Goal: Transaction & Acquisition: Purchase product/service

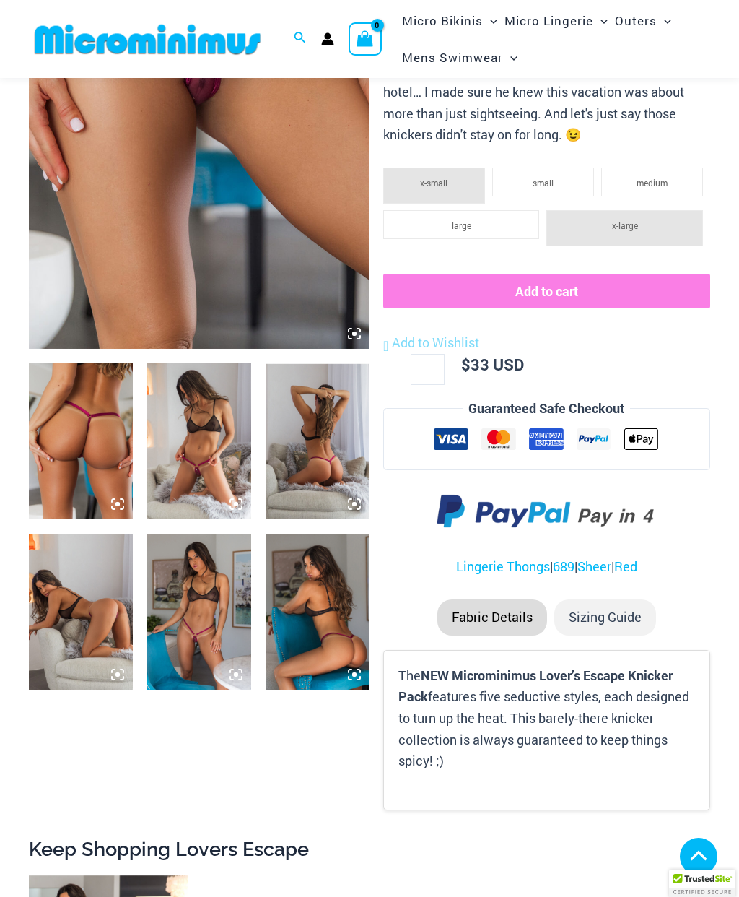
scroll to position [283, 0]
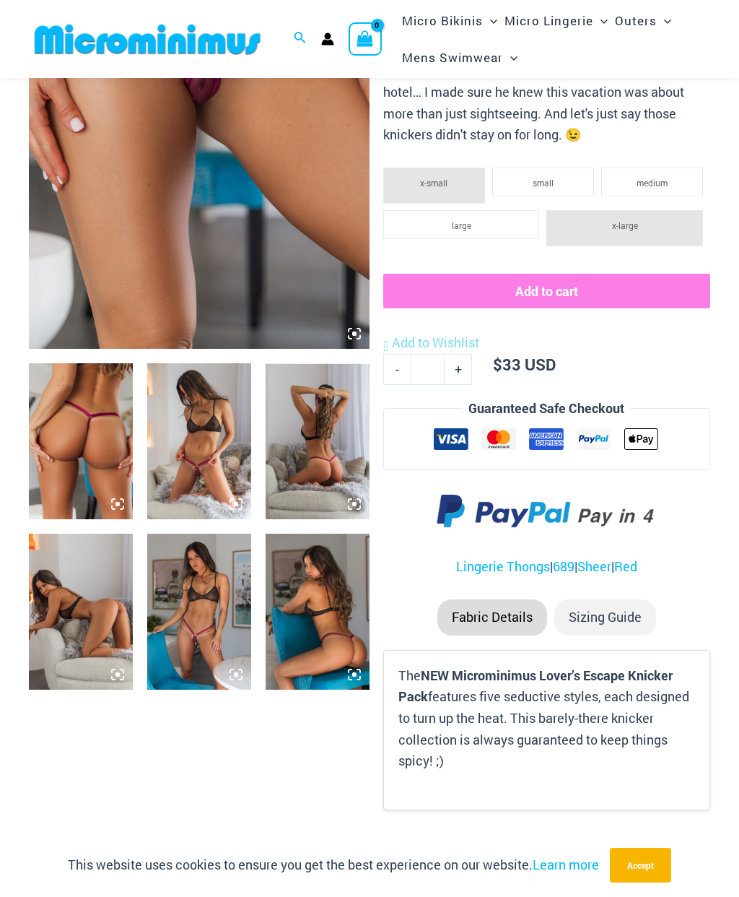
click at [191, 580] on img at bounding box center [199, 611] width 104 height 156
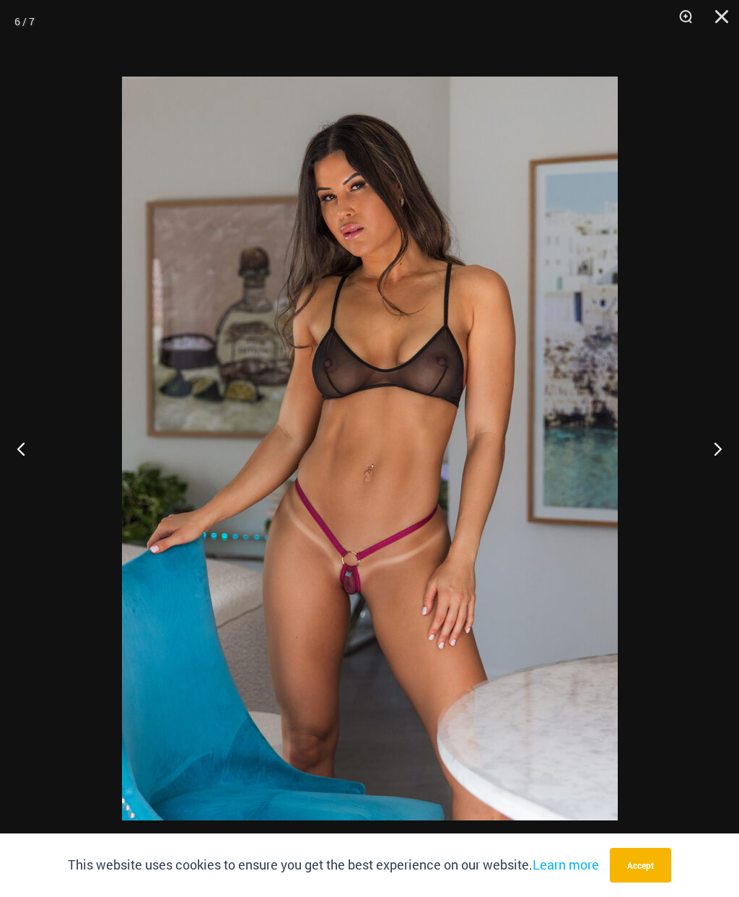
click at [652, 864] on button "Accept" at bounding box center [640, 864] width 61 height 35
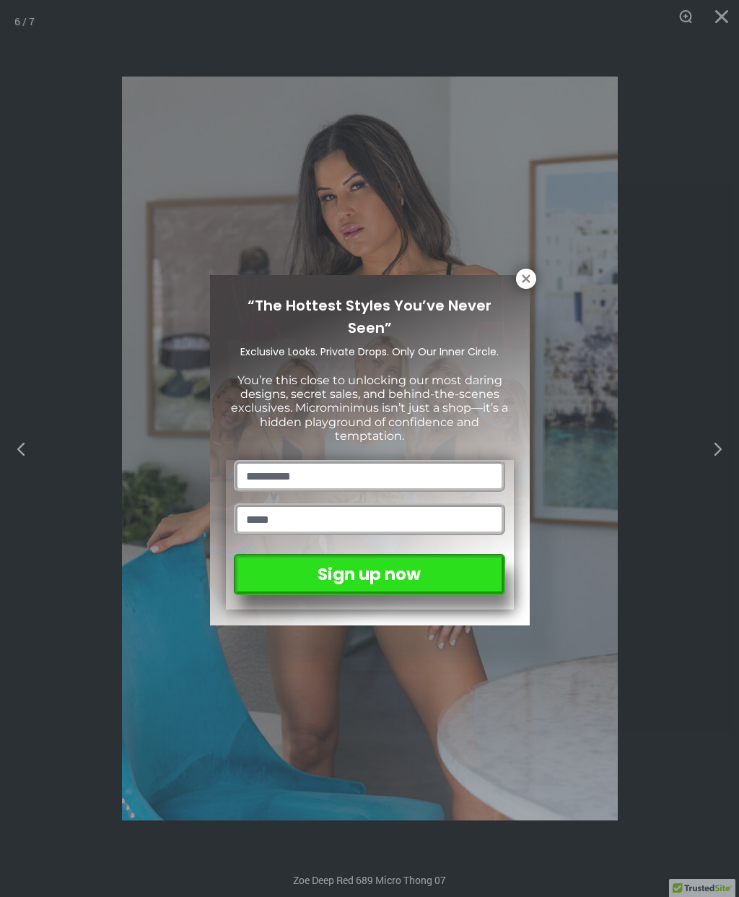
click at [525, 280] on icon at bounding box center [526, 278] width 8 height 8
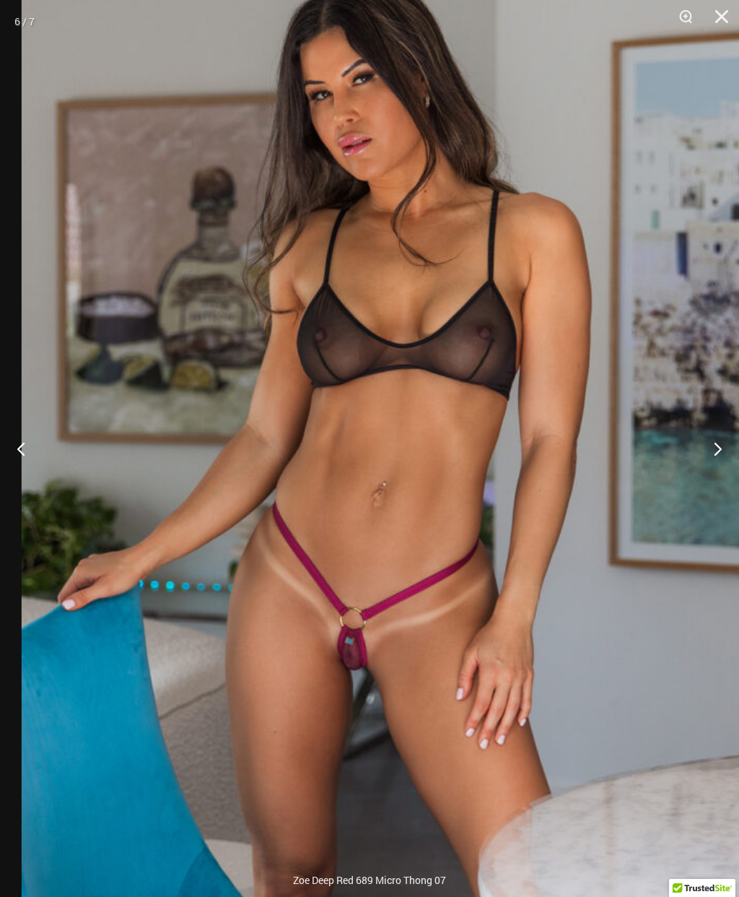
click at [723, 26] on button "Close" at bounding box center [717, 21] width 36 height 43
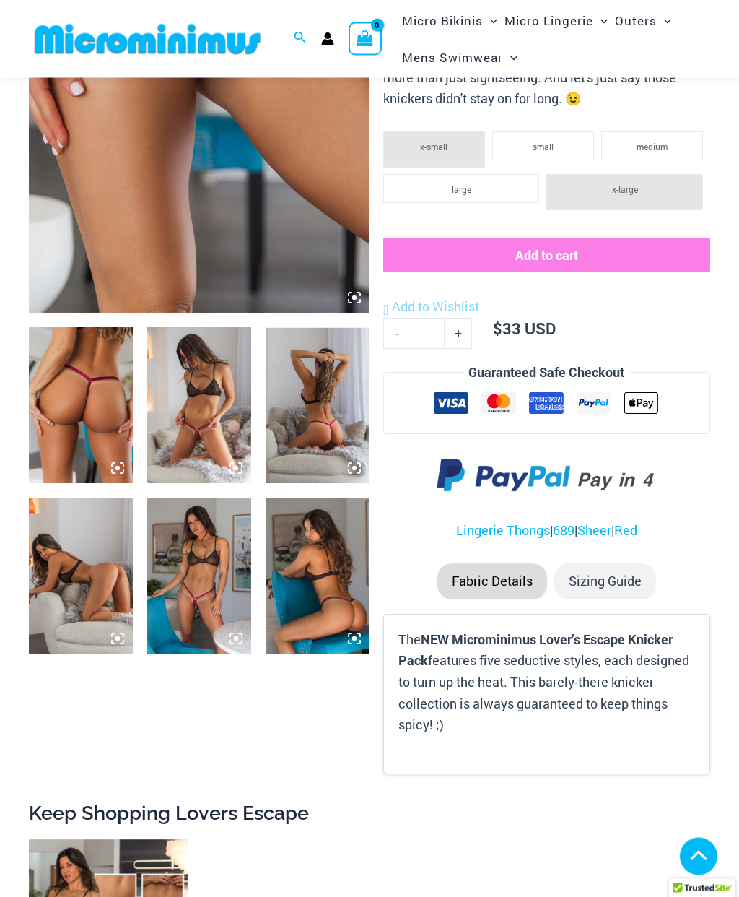
scroll to position [325, 0]
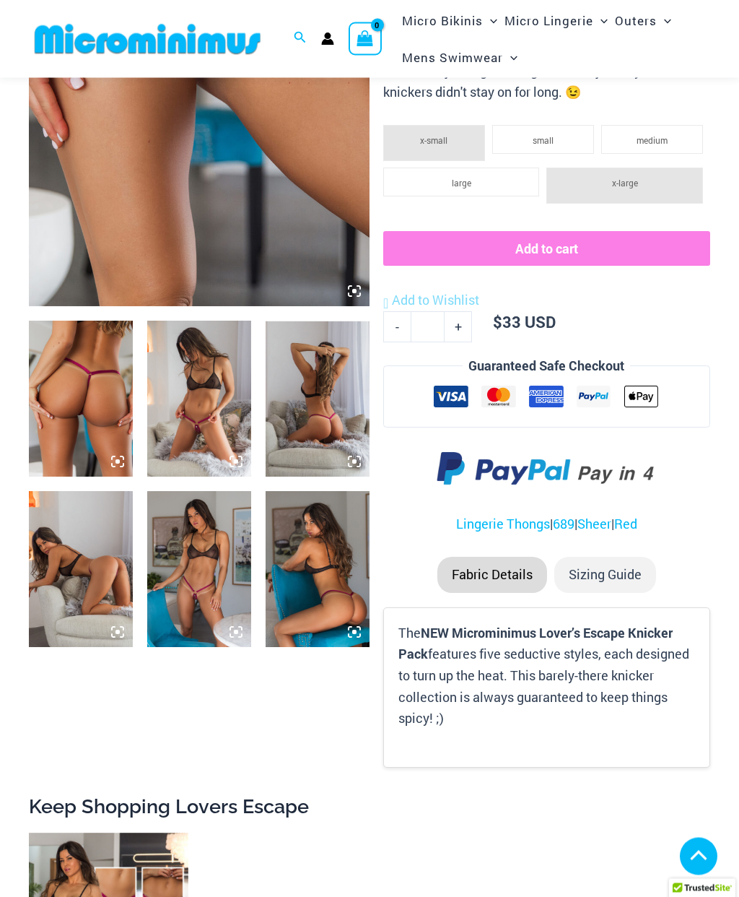
click at [196, 392] on img at bounding box center [199, 399] width 104 height 156
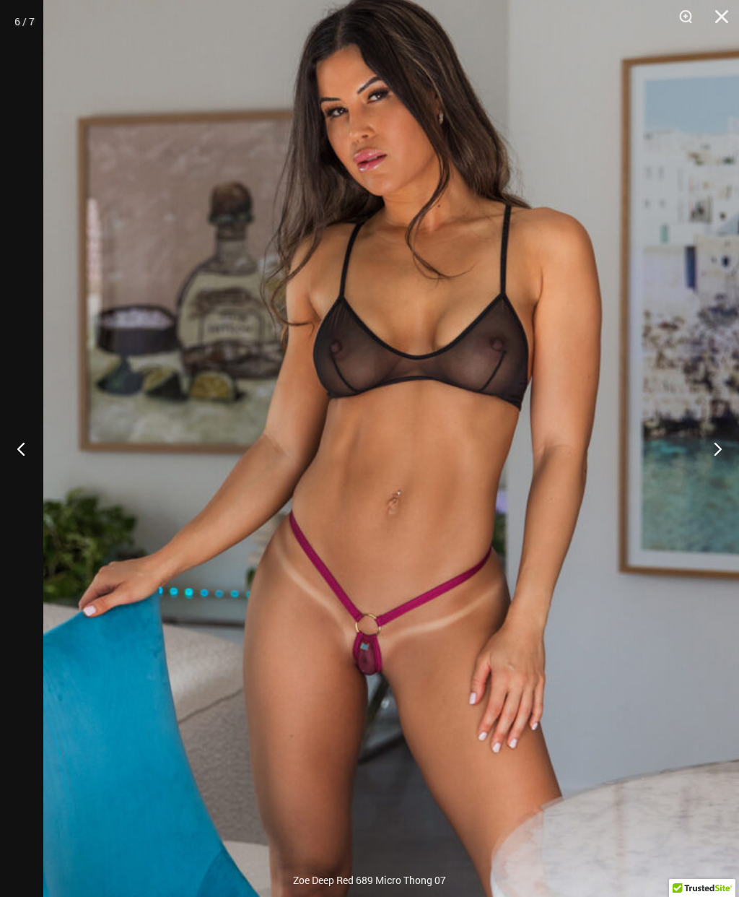
click at [376, 253] on img at bounding box center [395, 467] width 704 height 1055
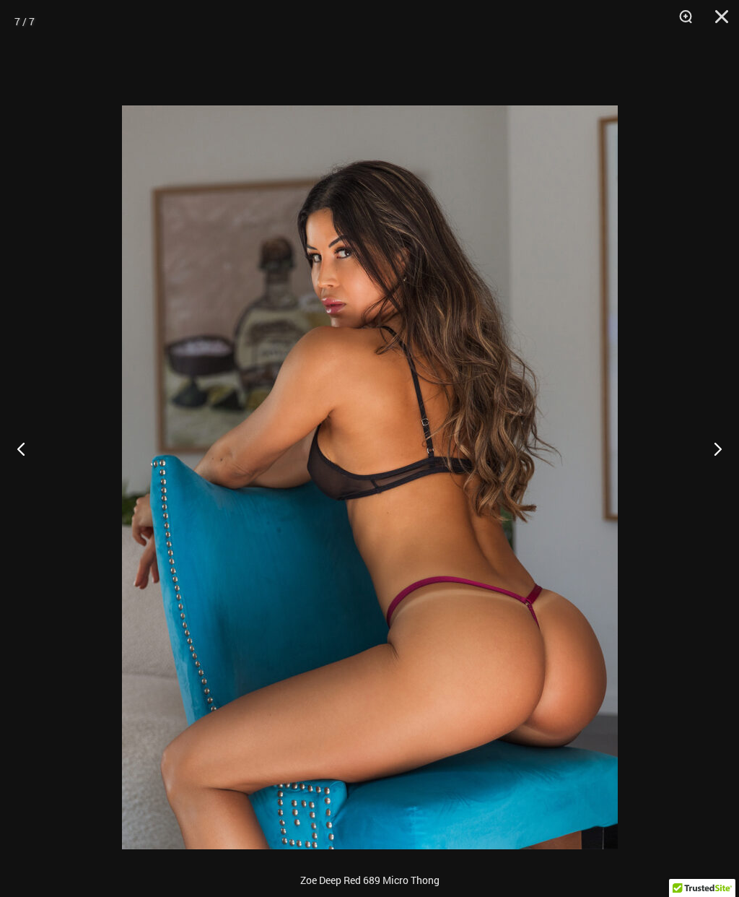
click at [515, 378] on img at bounding box center [370, 476] width 496 height 743
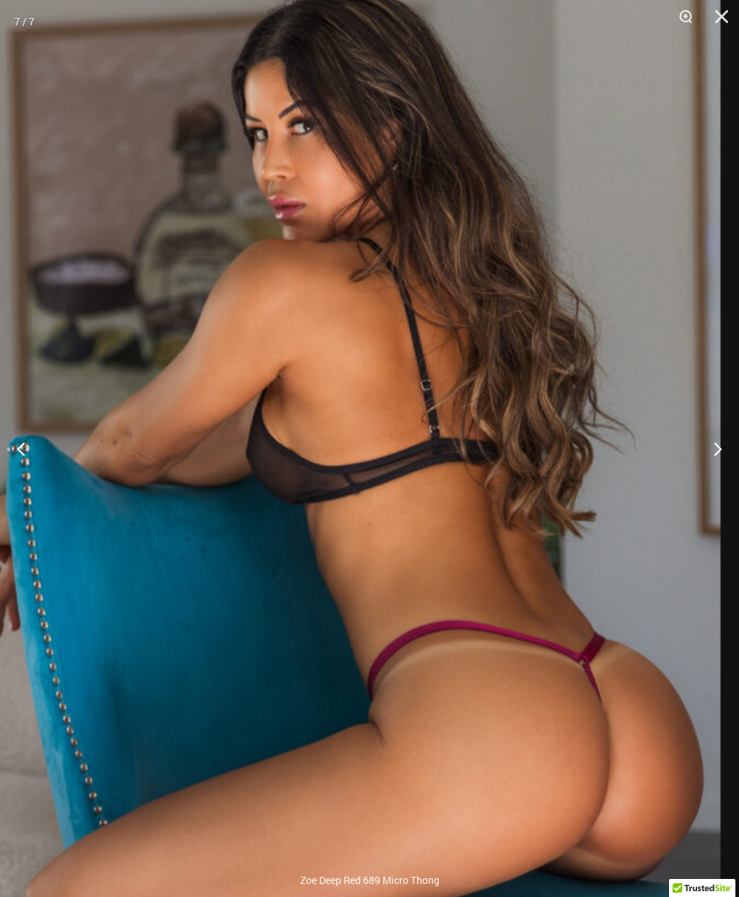
click at [534, 391] on img at bounding box center [341, 469] width 757 height 1135
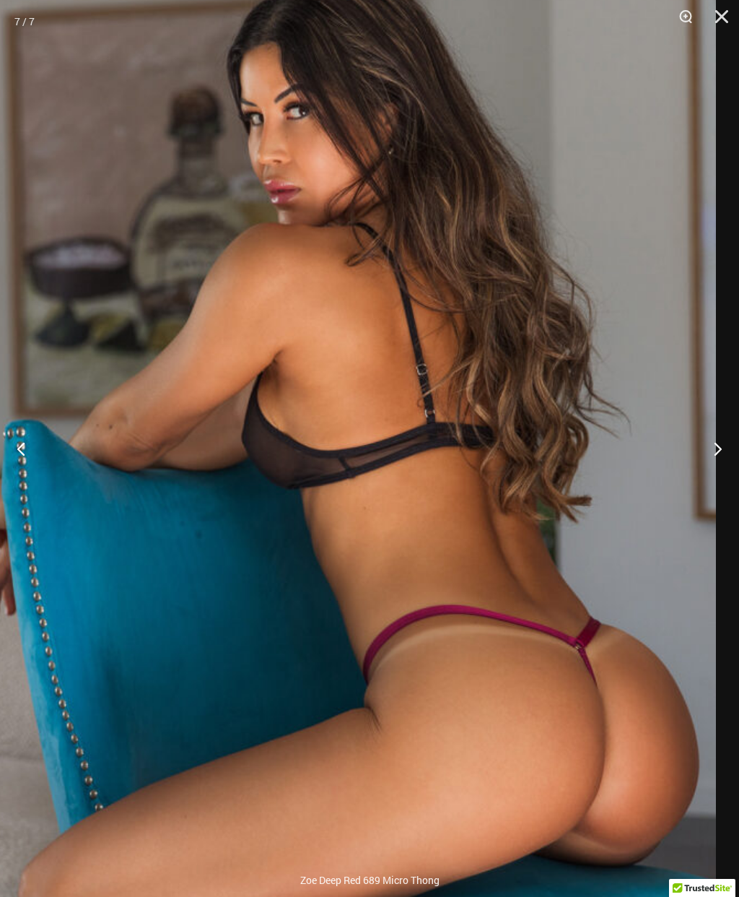
click at [531, 357] on img at bounding box center [337, 453] width 757 height 1135
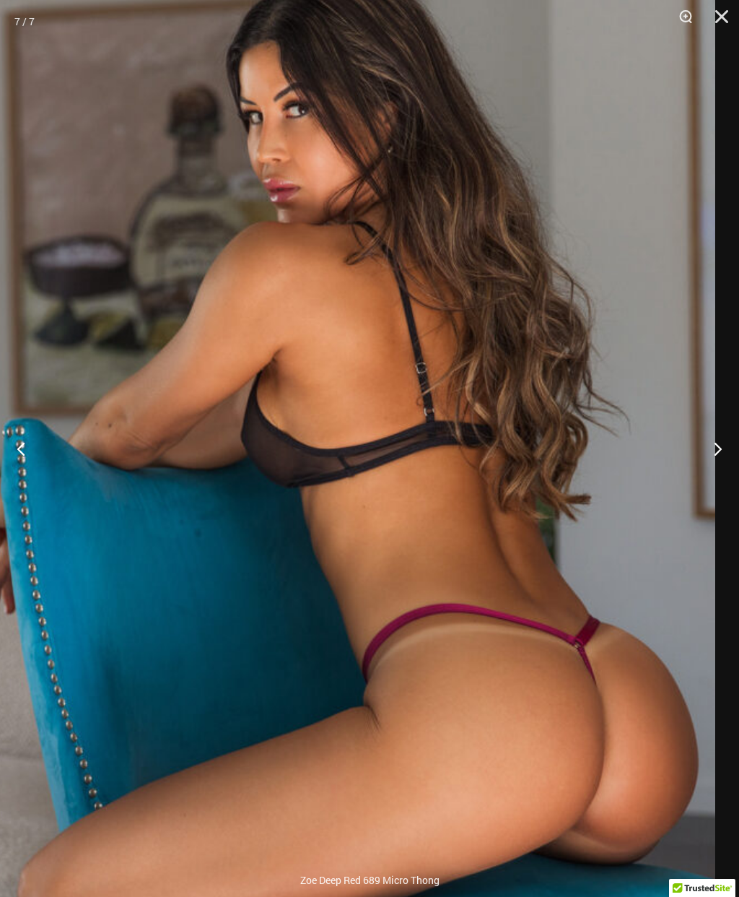
click at [20, 474] on button "Previous" at bounding box center [27, 448] width 54 height 72
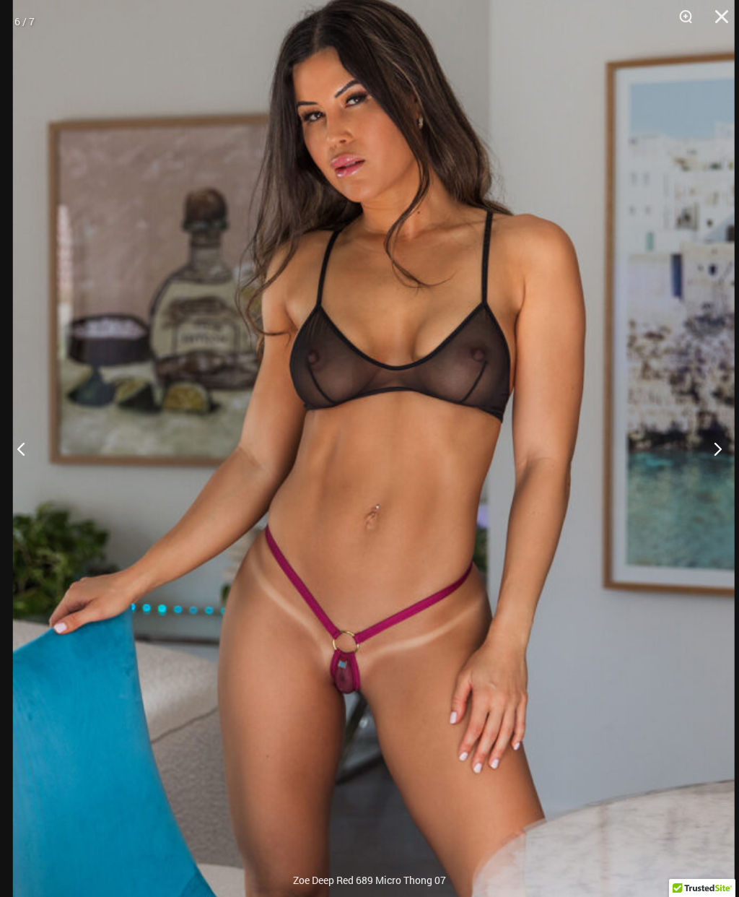
click at [27, 484] on button "Previous" at bounding box center [27, 448] width 54 height 72
